Goal: Information Seeking & Learning: Learn about a topic

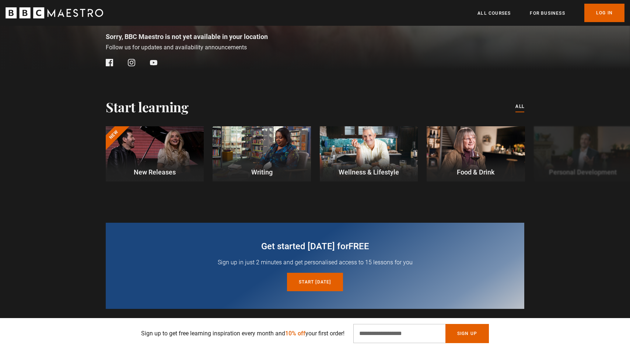
scroll to position [160, 0]
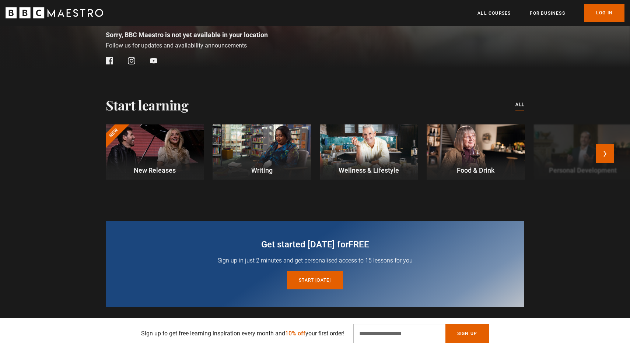
click at [177, 151] on div at bounding box center [155, 151] width 98 height 55
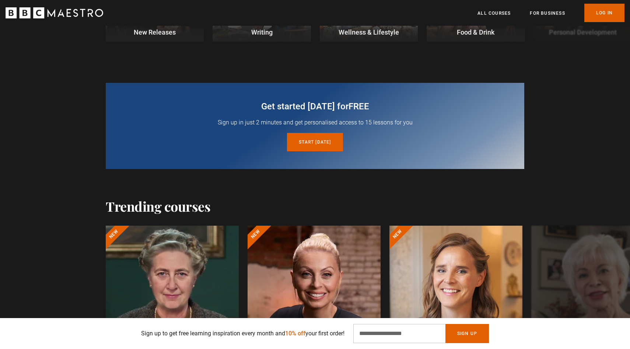
scroll to position [386, 0]
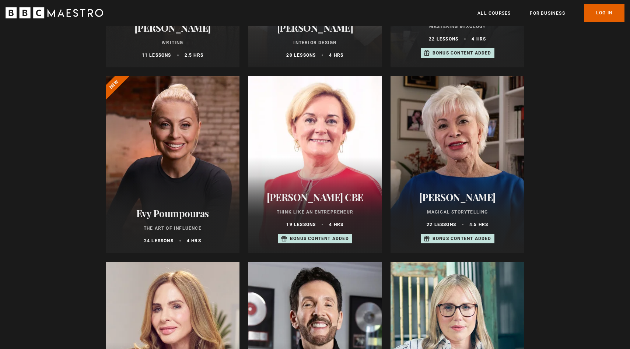
scroll to position [343, 0]
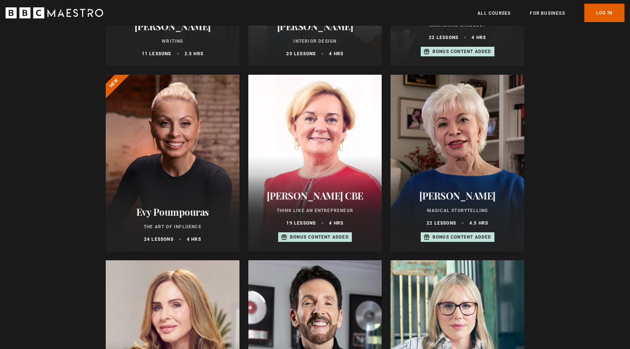
click at [196, 211] on h2 "Evy Poumpouras" at bounding box center [173, 211] width 116 height 11
